Goal: Book appointment/travel/reservation

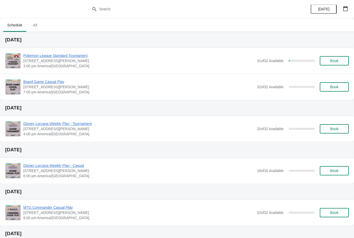
click at [341, 61] on span "Book" at bounding box center [334, 61] width 20 height 4
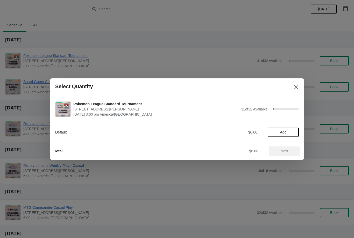
click at [293, 130] on span "Add" at bounding box center [283, 132] width 22 height 4
click at [292, 153] on span "Next" at bounding box center [284, 151] width 23 height 4
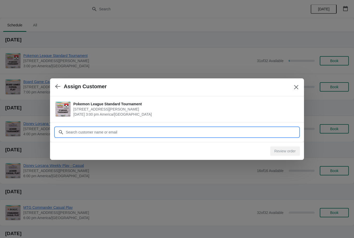
click at [272, 134] on input "Customer" at bounding box center [181, 132] width 233 height 9
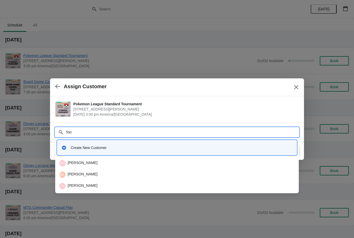
type input "Toni"
click at [133, 184] on div "TV Toni Villanueva" at bounding box center [176, 186] width 235 height 6
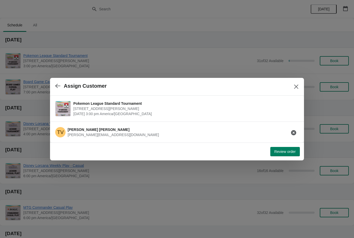
click at [293, 151] on span "Review order" at bounding box center [284, 152] width 21 height 4
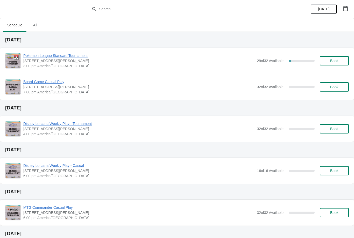
click at [38, 26] on span "All" at bounding box center [34, 24] width 13 height 9
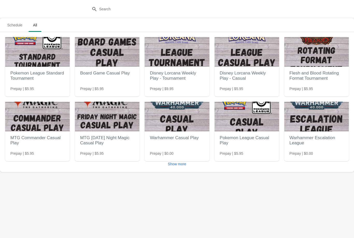
click at [185, 165] on span "Show more" at bounding box center [177, 164] width 18 height 4
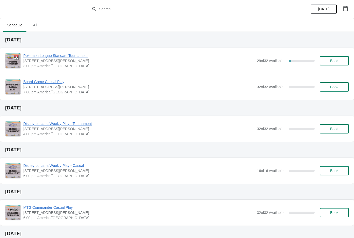
click at [338, 62] on span "Book" at bounding box center [334, 61] width 20 height 4
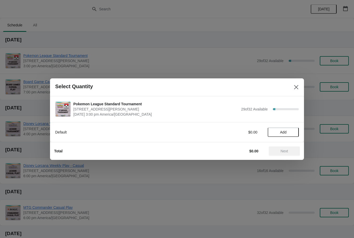
click at [283, 133] on span "Add" at bounding box center [283, 132] width 6 height 4
click at [290, 153] on span "Next" at bounding box center [284, 151] width 23 height 4
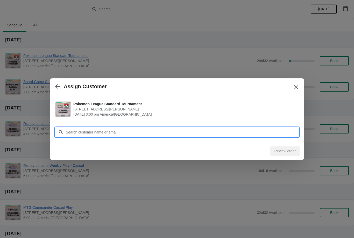
click at [182, 133] on input "Customer" at bounding box center [181, 132] width 233 height 9
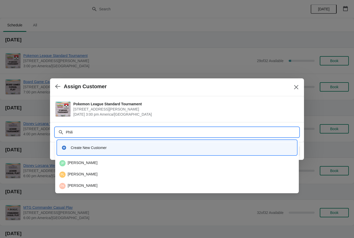
type input "Philip"
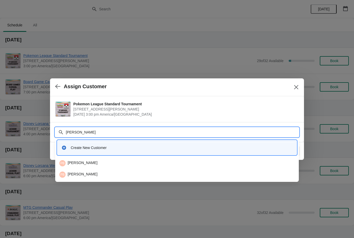
click at [109, 162] on div "PB Philip Bankston" at bounding box center [176, 163] width 235 height 6
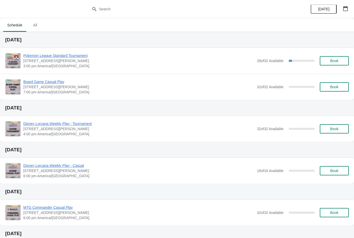
click at [342, 61] on span "Book" at bounding box center [334, 61] width 20 height 4
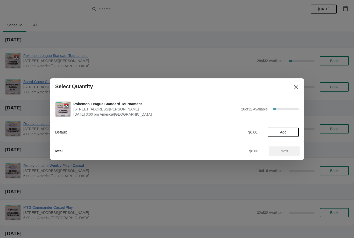
click at [290, 131] on span "Add" at bounding box center [283, 132] width 22 height 4
click at [293, 149] on span "Next" at bounding box center [284, 151] width 23 height 4
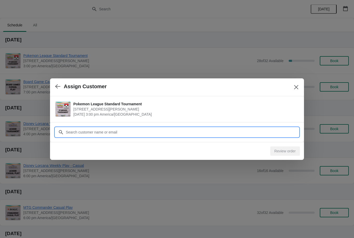
click at [190, 130] on input "Customer" at bounding box center [181, 132] width 233 height 9
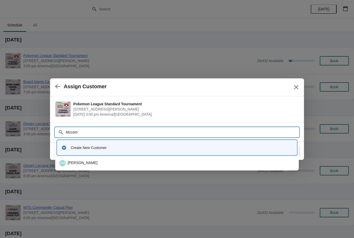
type input "Mccoma"
click at [155, 163] on div "MM Matthew Mccomas" at bounding box center [176, 163] width 235 height 6
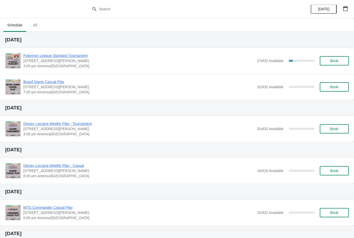
click at [339, 57] on button "Book" at bounding box center [333, 60] width 29 height 9
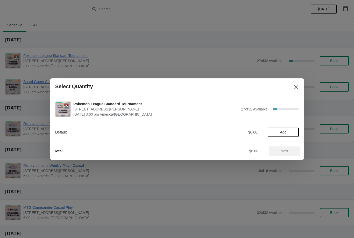
click at [283, 131] on span "Add" at bounding box center [283, 132] width 6 height 4
click at [285, 150] on span "Next" at bounding box center [284, 151] width 8 height 4
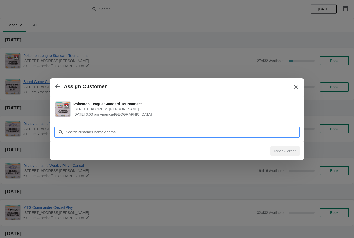
click at [205, 133] on input "Customer" at bounding box center [181, 132] width 233 height 9
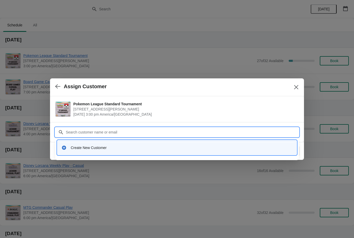
type input "G"
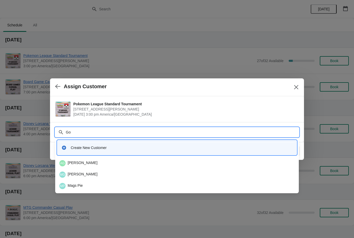
type input "G"
type input "Meka"
click at [106, 166] on div "MG Mekayla Gonzalez" at bounding box center [176, 163] width 239 height 10
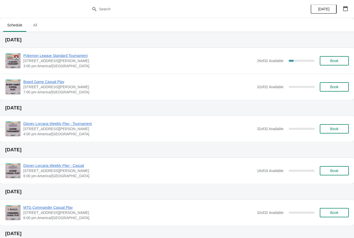
click at [337, 59] on span "Book" at bounding box center [334, 61] width 8 height 4
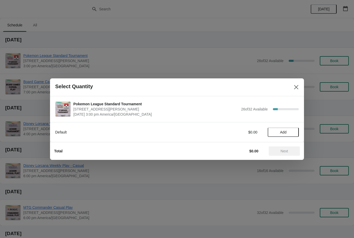
click at [283, 132] on span "Add" at bounding box center [283, 132] width 6 height 4
click at [279, 146] on button "Next" at bounding box center [283, 150] width 31 height 9
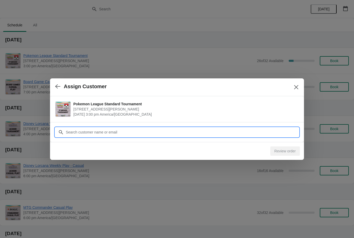
click at [200, 130] on input "Customer" at bounding box center [181, 132] width 233 height 9
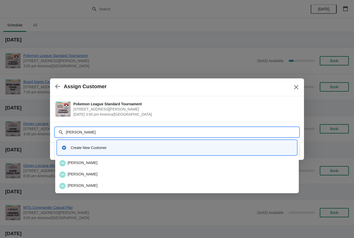
type input "Naveed"
click at [124, 163] on div "NK [PERSON_NAME]" at bounding box center [176, 163] width 235 height 6
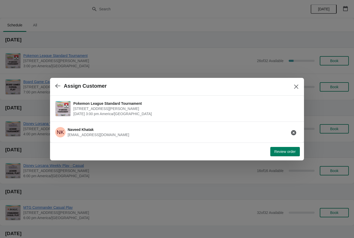
click at [291, 152] on span "Review order" at bounding box center [284, 152] width 21 height 4
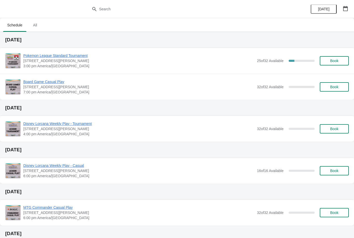
click at [337, 62] on span "Book" at bounding box center [334, 61] width 8 height 4
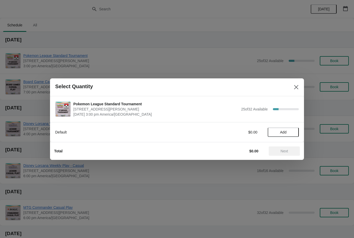
click at [287, 130] on span "Add" at bounding box center [283, 132] width 22 height 4
click at [281, 152] on span "Next" at bounding box center [284, 151] width 8 height 4
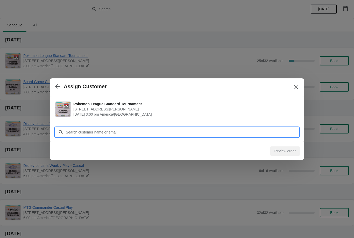
click at [75, 135] on input "Customer" at bounding box center [181, 132] width 233 height 9
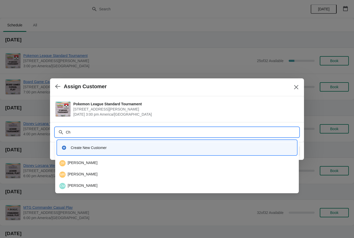
type input "C"
type input "[PERSON_NAME]"
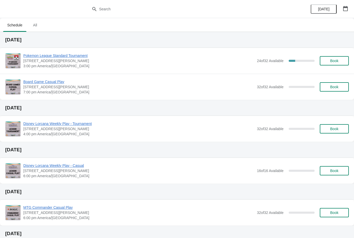
click at [342, 59] on span "Book" at bounding box center [334, 61] width 20 height 4
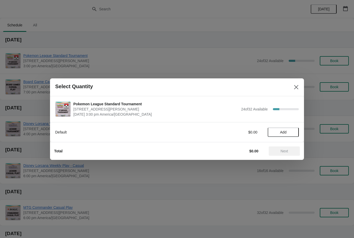
click at [282, 129] on button "Add" at bounding box center [282, 132] width 31 height 9
click at [287, 151] on span "Next" at bounding box center [284, 151] width 8 height 4
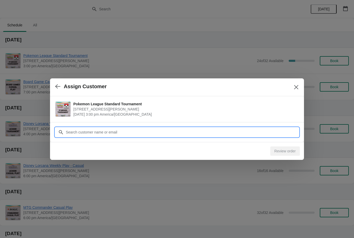
click at [209, 131] on input "Customer" at bounding box center [181, 132] width 233 height 9
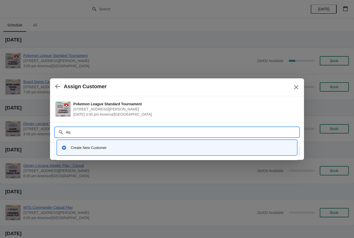
type input "Aqu"
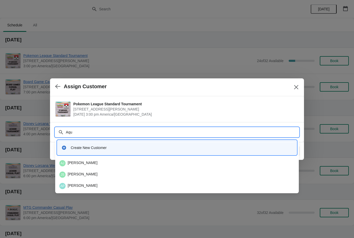
click at [123, 164] on div "AJ Aquoyea Jones" at bounding box center [176, 163] width 235 height 6
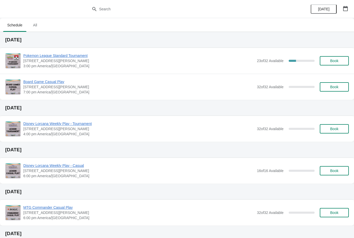
click at [335, 62] on span "Book" at bounding box center [334, 61] width 8 height 4
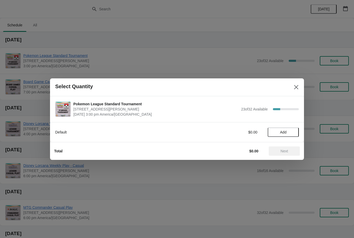
click at [288, 129] on button "Add" at bounding box center [282, 132] width 31 height 9
click at [288, 148] on button "Next" at bounding box center [283, 150] width 31 height 9
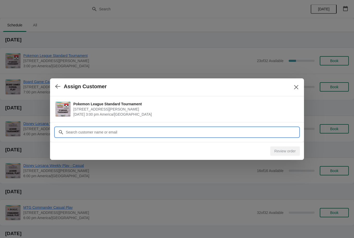
click at [192, 129] on input "Customer" at bounding box center [181, 132] width 233 height 9
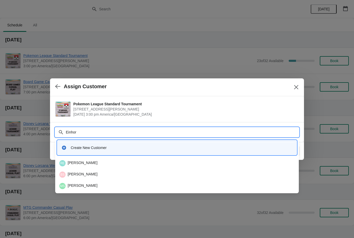
type input "Einhorn"
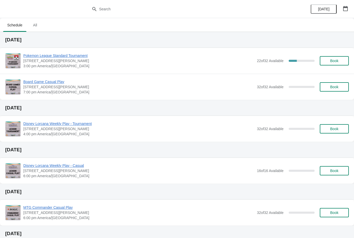
click at [337, 60] on span "Book" at bounding box center [334, 61] width 8 height 4
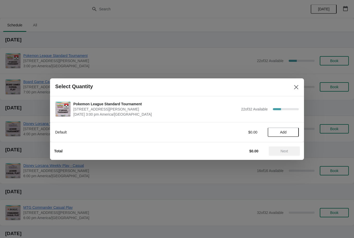
click at [283, 135] on button "Add" at bounding box center [282, 132] width 31 height 9
click at [286, 149] on span "Next" at bounding box center [284, 151] width 8 height 4
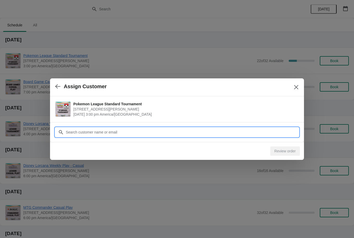
click at [187, 134] on input "Customer" at bounding box center [181, 132] width 233 height 9
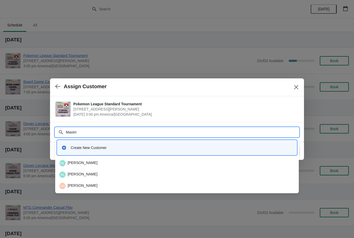
type input "Maximo"
click at [117, 167] on div "MA Maximo Acosta Pilar" at bounding box center [176, 163] width 239 height 10
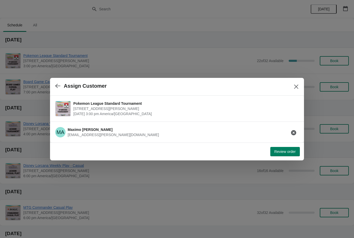
click at [288, 156] on button "Review order" at bounding box center [285, 151] width 30 height 9
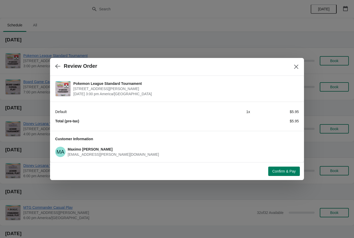
click at [290, 175] on button "Confirm & Pay" at bounding box center [284, 171] width 32 height 9
